Goal: Navigation & Orientation: Find specific page/section

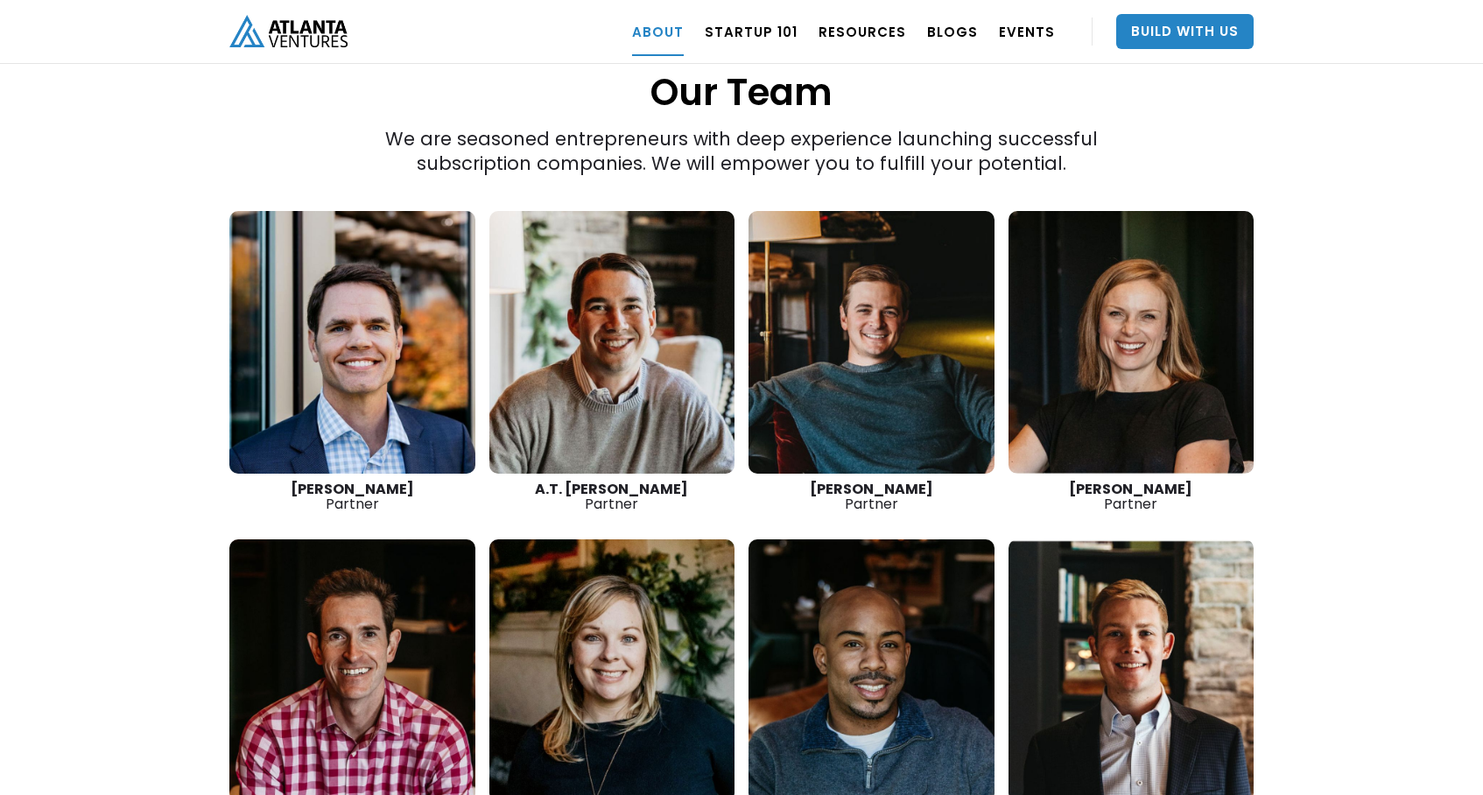
scroll to position [2415, 0]
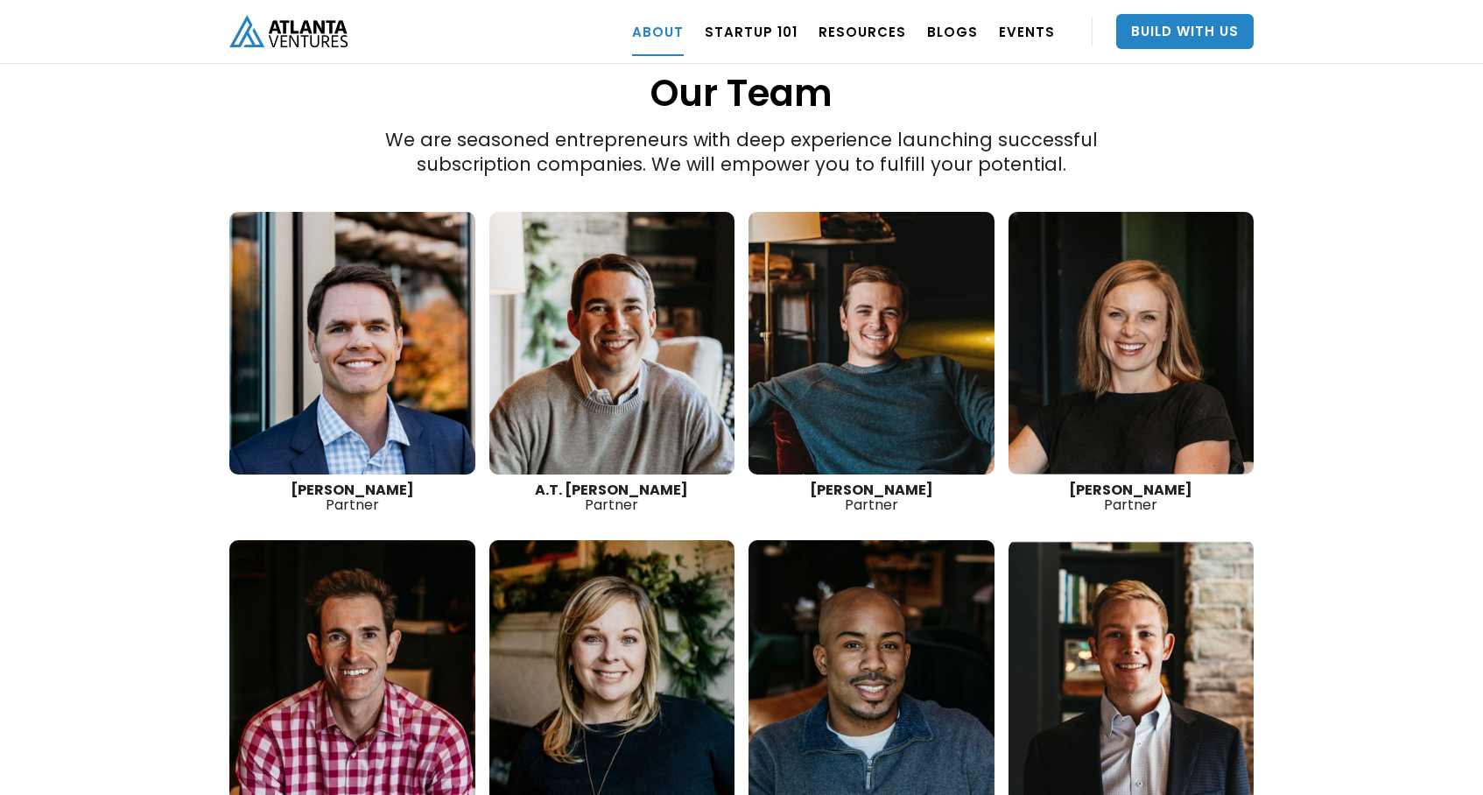
click at [664, 376] on link at bounding box center [612, 343] width 246 height 263
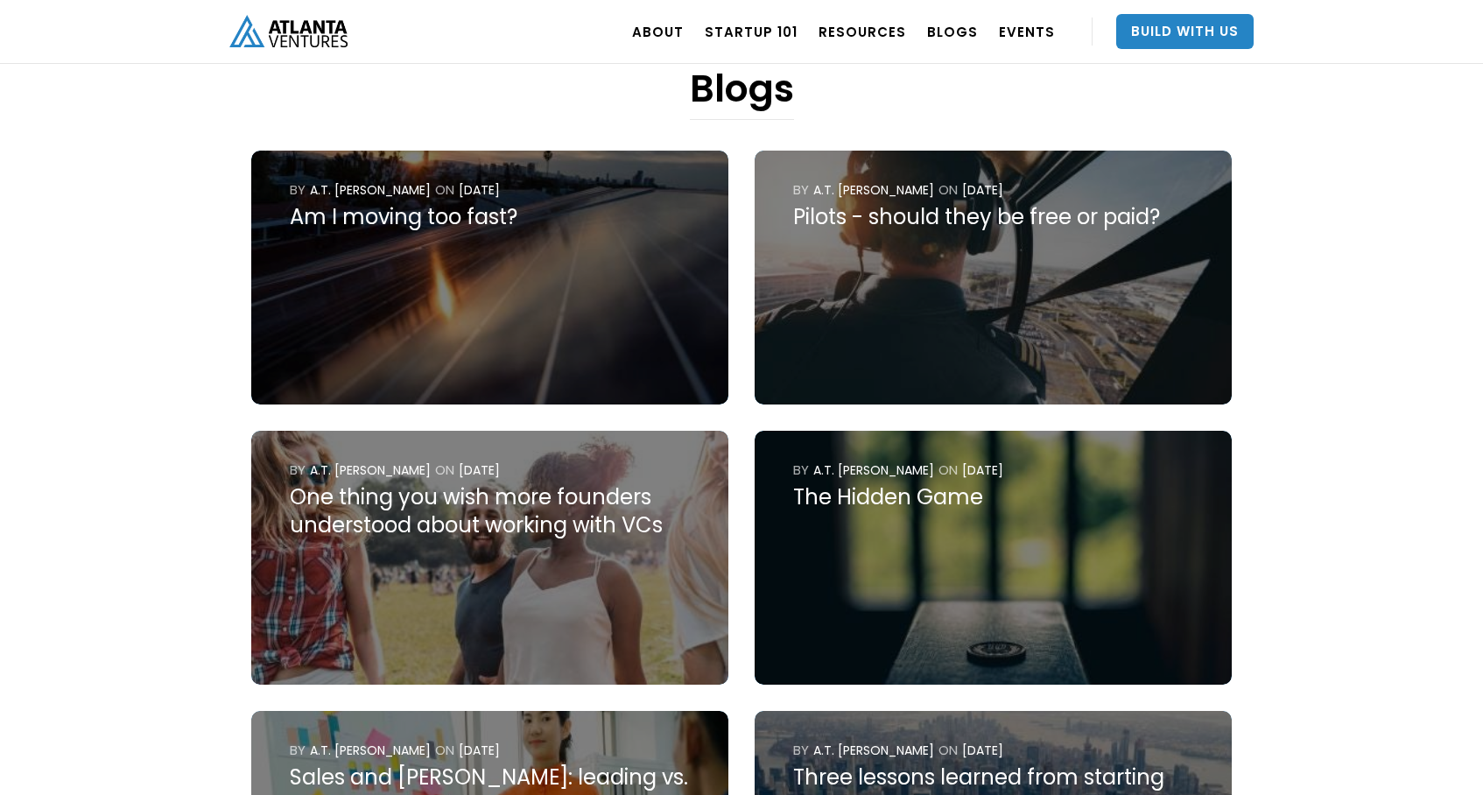
scroll to position [792, 0]
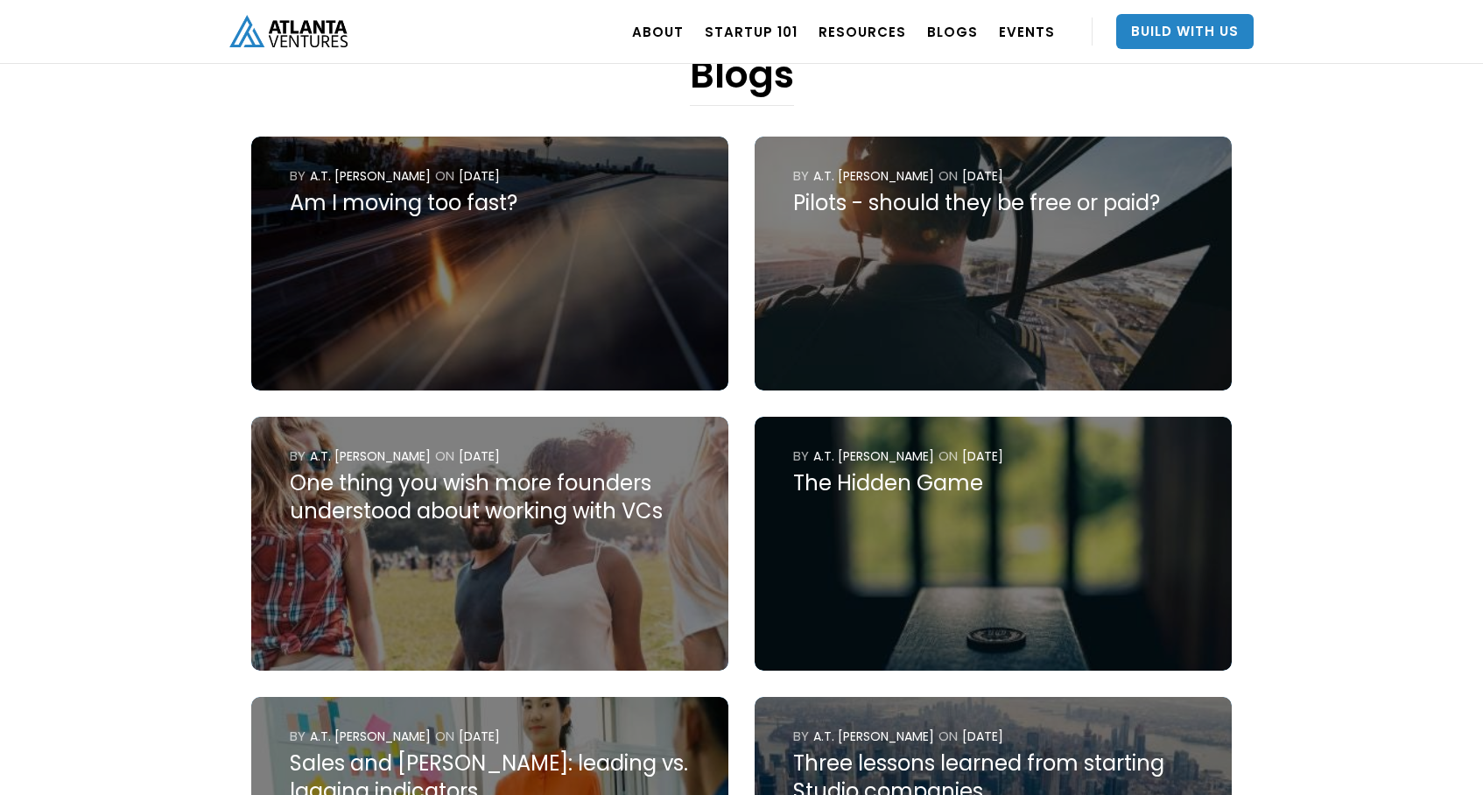
click at [960, 484] on div "The Hidden Game" at bounding box center [993, 483] width 400 height 28
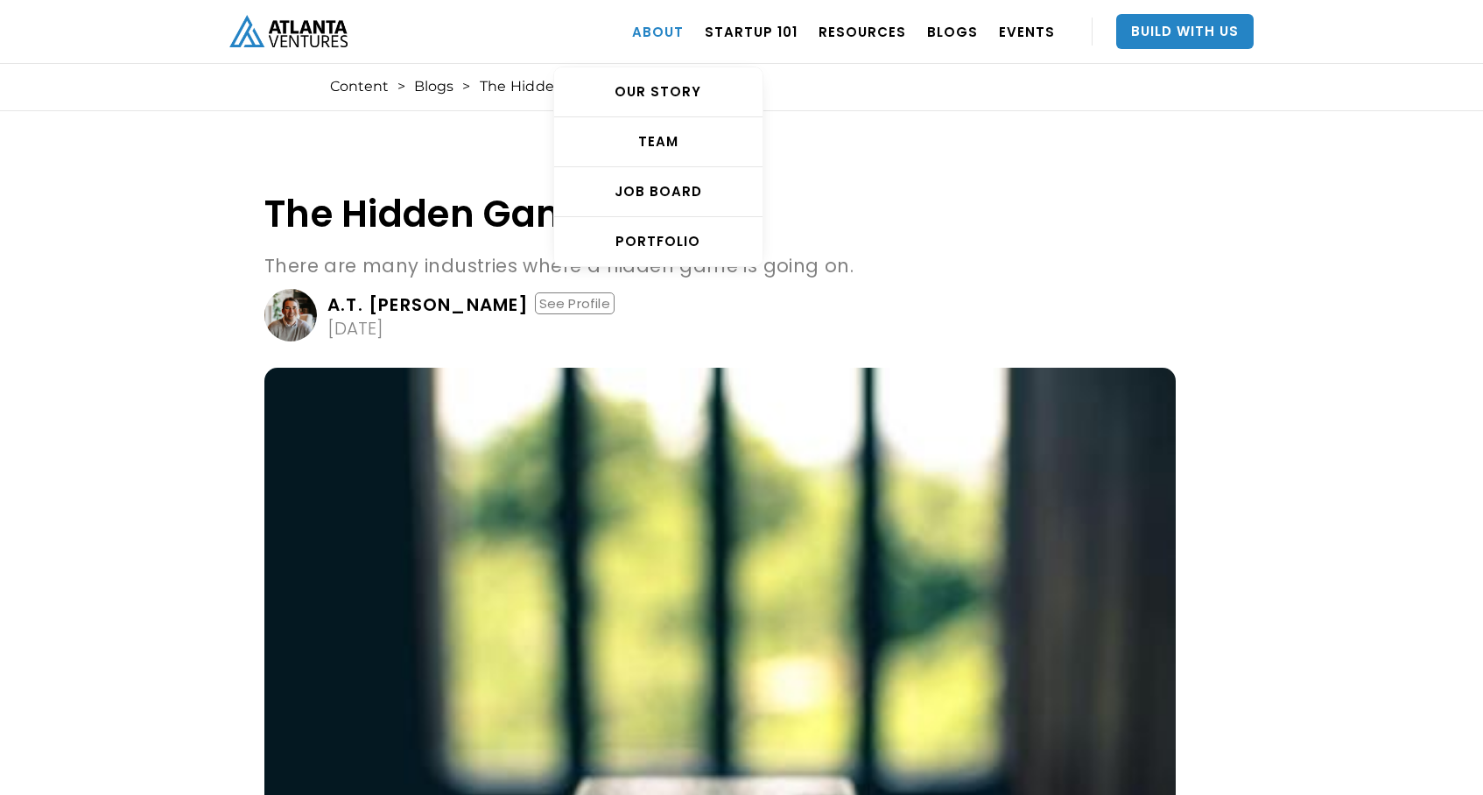
click at [678, 21] on link "ABOUT" at bounding box center [658, 31] width 52 height 49
